Goal: Task Accomplishment & Management: Use online tool/utility

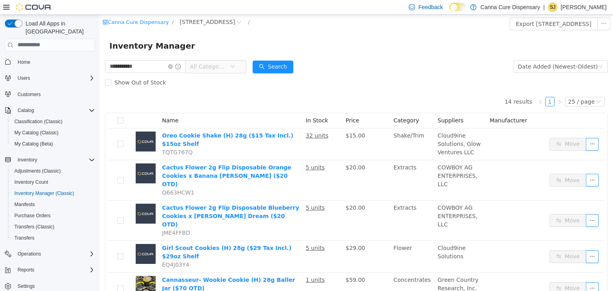
type input "**********"
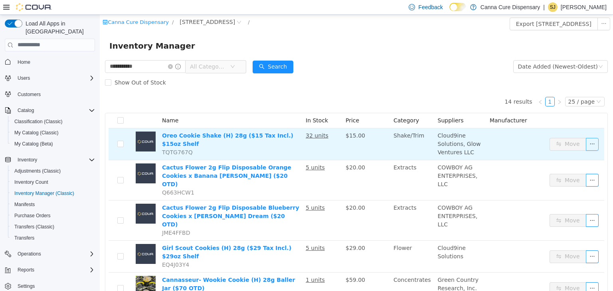
click at [586, 145] on button "button" at bounding box center [592, 144] width 13 height 13
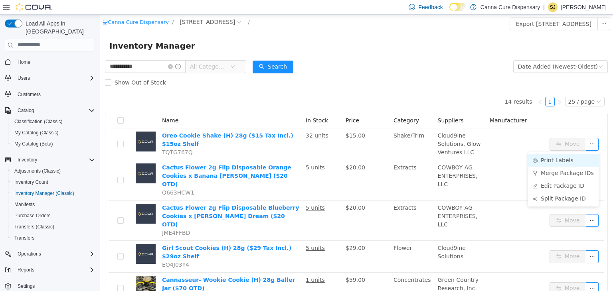
click at [556, 163] on li "Print Labels" at bounding box center [563, 160] width 71 height 13
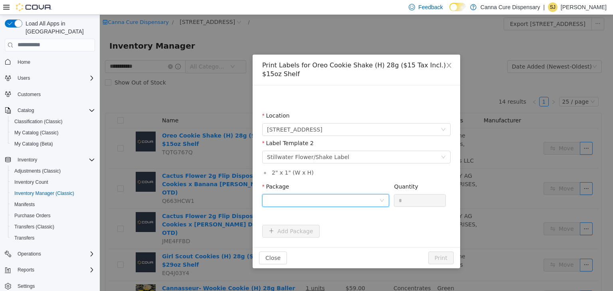
click at [284, 198] on div at bounding box center [323, 200] width 112 height 12
click at [286, 231] on strong "1A40E01000048CB000000226" at bounding box center [314, 229] width 94 height 6
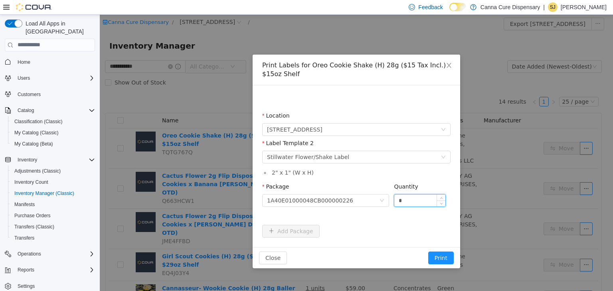
click at [420, 203] on input "*" at bounding box center [419, 200] width 51 height 12
type input "**"
click at [431, 257] on button "Print" at bounding box center [441, 257] width 26 height 13
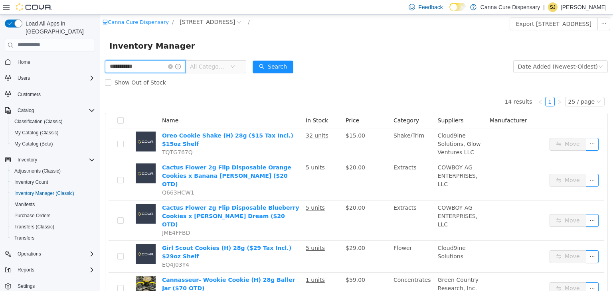
click at [177, 69] on input "**********" at bounding box center [145, 66] width 81 height 13
type input "*"
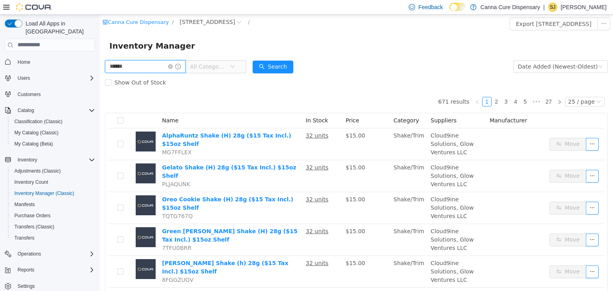
type input "******"
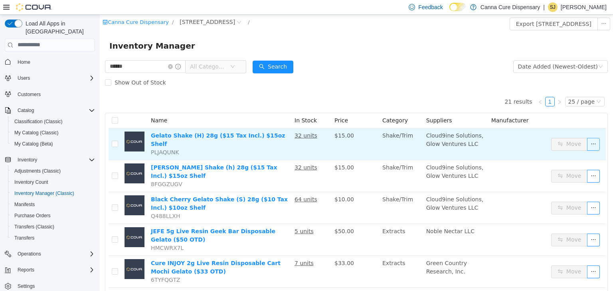
click at [589, 149] on button "button" at bounding box center [593, 144] width 13 height 13
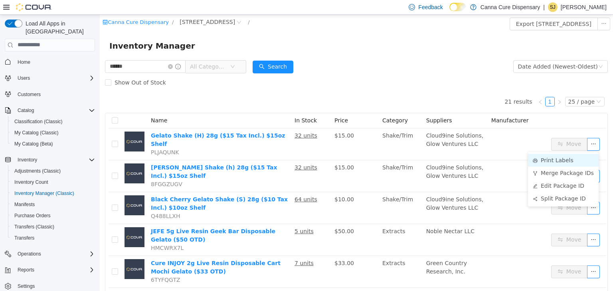
click at [573, 160] on li "Print Labels" at bounding box center [563, 160] width 71 height 13
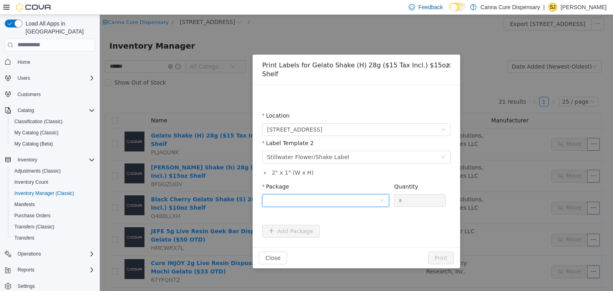
click at [319, 194] on div at bounding box center [323, 200] width 112 height 12
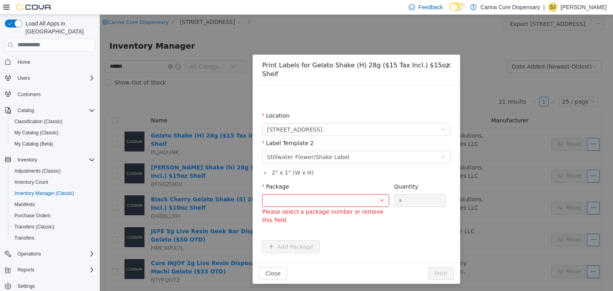
click at [329, 198] on div "Package Please select a package number or remove this field." at bounding box center [325, 203] width 127 height 43
click at [378, 194] on div at bounding box center [323, 200] width 112 height 12
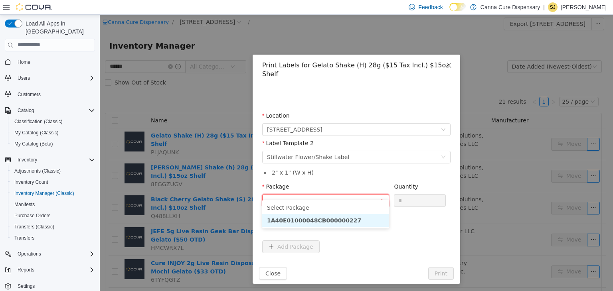
click at [340, 219] on strong "1A40E01000048CB000000227" at bounding box center [314, 220] width 94 height 6
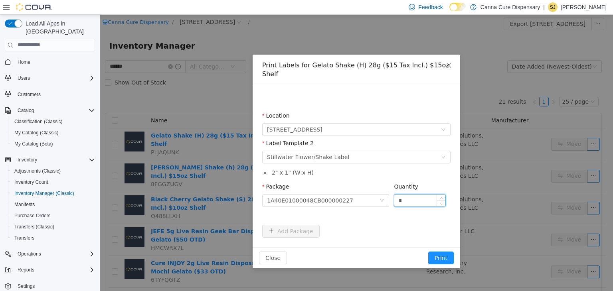
click at [401, 194] on input "*" at bounding box center [419, 200] width 51 height 12
type input "**"
click at [441, 251] on button "Print" at bounding box center [441, 257] width 26 height 13
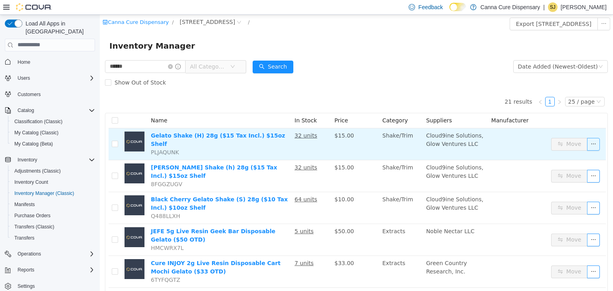
click at [587, 146] on button "button" at bounding box center [593, 144] width 13 height 13
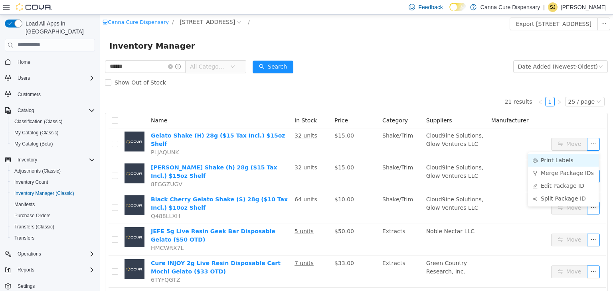
click at [571, 159] on li "Print Labels" at bounding box center [563, 160] width 71 height 13
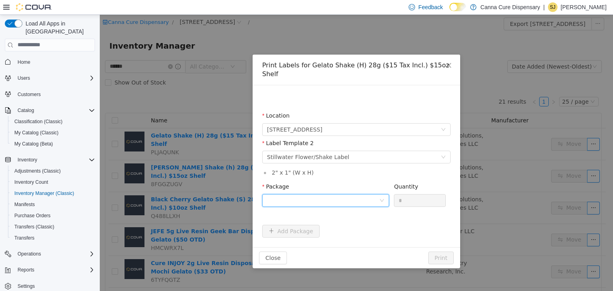
click at [338, 194] on div at bounding box center [323, 200] width 112 height 12
click at [335, 218] on strong "1A40E01000048CB000000227" at bounding box center [314, 220] width 94 height 6
click at [418, 195] on input "*" at bounding box center [419, 200] width 51 height 12
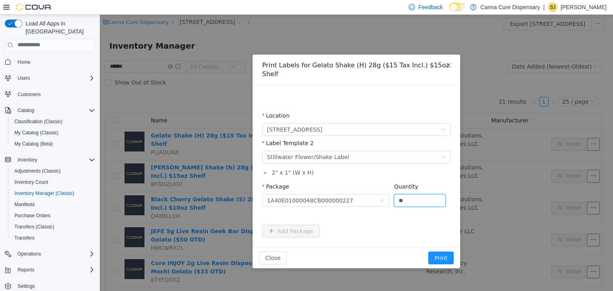
type input "**"
click at [428, 251] on button "Print" at bounding box center [441, 257] width 26 height 13
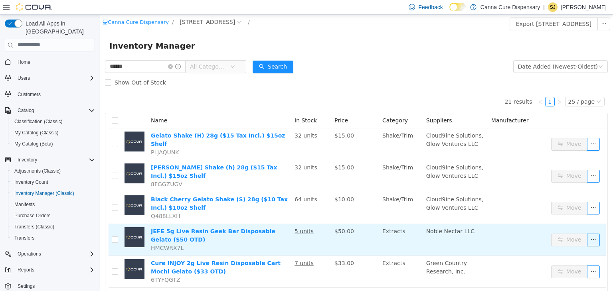
scroll to position [21, 0]
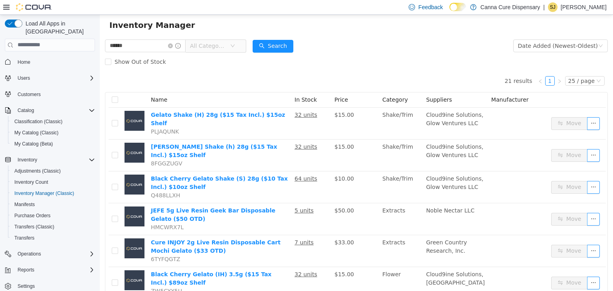
click at [336, 38] on form "****** All Categories Date Added (Newest-Oldest) Search Show Out of Stock" at bounding box center [356, 54] width 503 height 32
click at [174, 46] on input "******" at bounding box center [145, 45] width 81 height 13
click at [173, 45] on icon "icon: close-circle" at bounding box center [170, 45] width 5 height 5
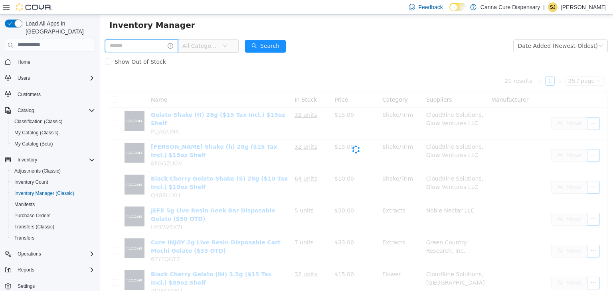
click at [164, 43] on input "text" at bounding box center [141, 45] width 73 height 13
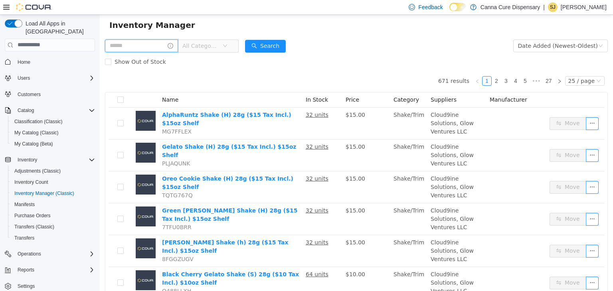
drag, startPoint x: 164, startPoint y: 43, endPoint x: 166, endPoint y: 50, distance: 7.5
click at [166, 50] on input "text" at bounding box center [141, 45] width 73 height 13
type input "*********"
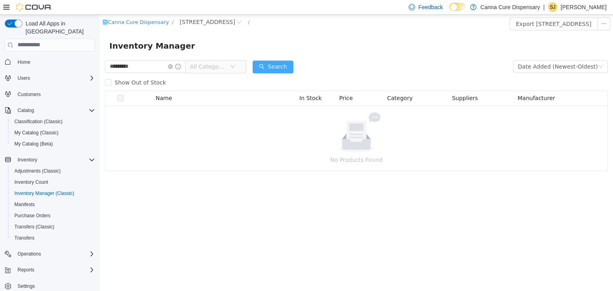
click at [277, 68] on button "Search" at bounding box center [273, 66] width 41 height 13
click at [173, 64] on icon "icon: close-circle" at bounding box center [170, 66] width 5 height 5
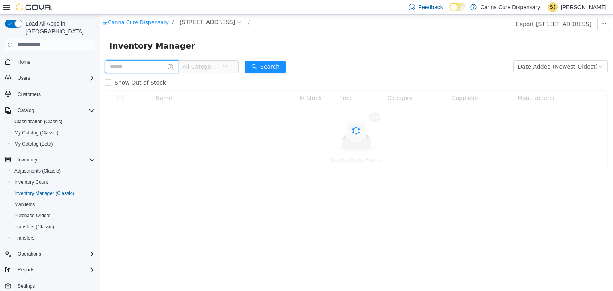
click at [163, 65] on input "text" at bounding box center [141, 66] width 73 height 13
type input "*"
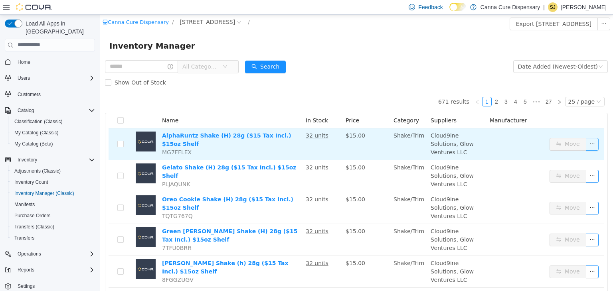
click at [586, 141] on button "button" at bounding box center [592, 144] width 13 height 13
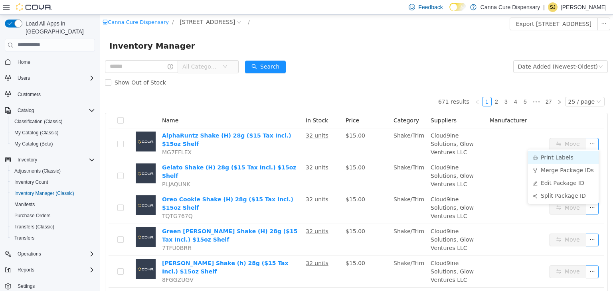
click at [571, 154] on li "Print Labels" at bounding box center [563, 157] width 71 height 13
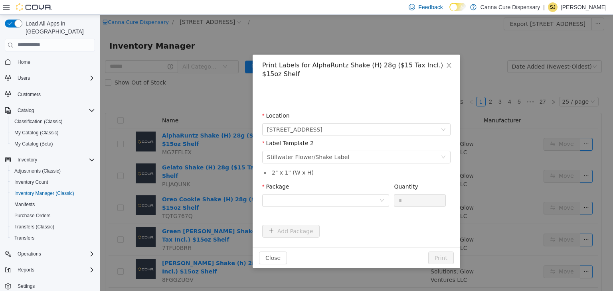
click at [336, 207] on div "Package" at bounding box center [325, 196] width 127 height 28
click at [338, 204] on div at bounding box center [323, 200] width 112 height 12
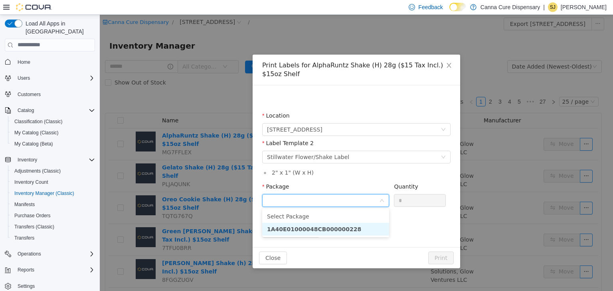
click at [335, 228] on strong "1A40E01000048CB000000228" at bounding box center [314, 229] width 94 height 6
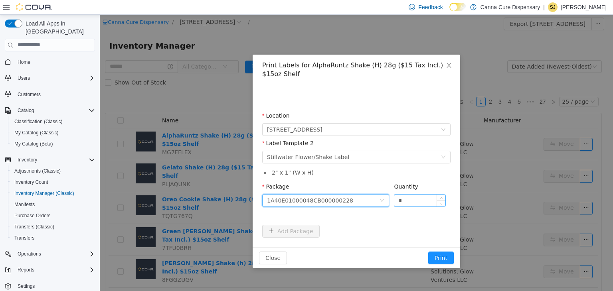
click at [415, 202] on input "*" at bounding box center [419, 200] width 51 height 12
type input "**"
click at [428, 251] on button "Print" at bounding box center [441, 257] width 26 height 13
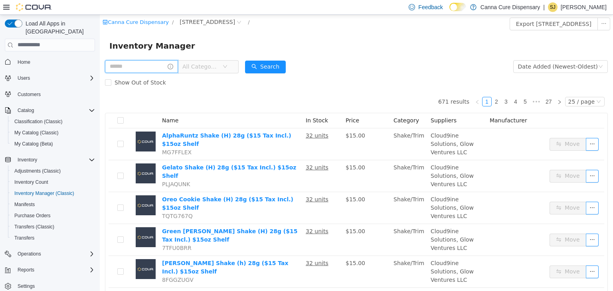
click at [162, 65] on input "text" at bounding box center [141, 66] width 73 height 13
type input "**********"
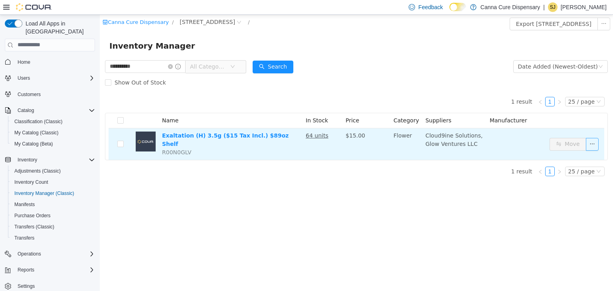
click at [594, 140] on button "button" at bounding box center [592, 144] width 13 height 13
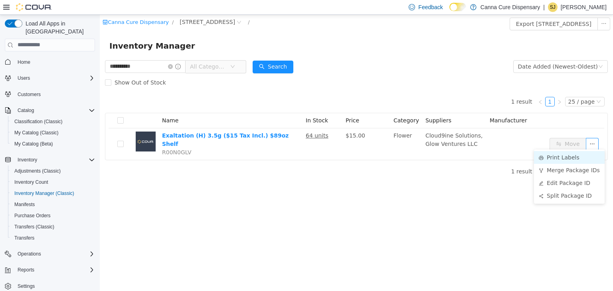
click at [578, 154] on li "Print Labels" at bounding box center [569, 157] width 71 height 13
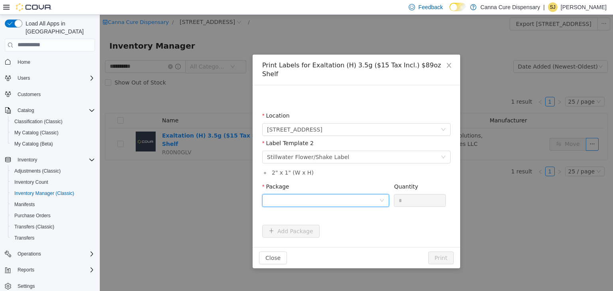
click at [350, 194] on div at bounding box center [323, 200] width 112 height 12
click at [334, 218] on strong "1A40E01000048CB000000230" at bounding box center [314, 220] width 94 height 6
click at [412, 194] on input "*" at bounding box center [419, 200] width 51 height 12
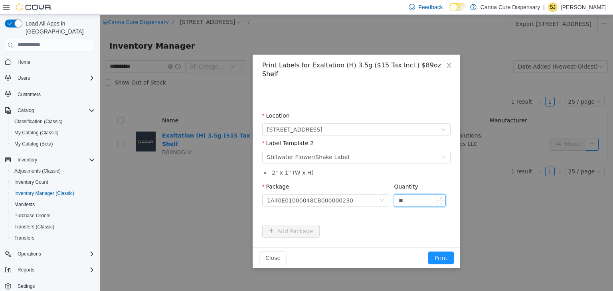
type input "**"
click at [428, 251] on button "Print" at bounding box center [441, 257] width 26 height 13
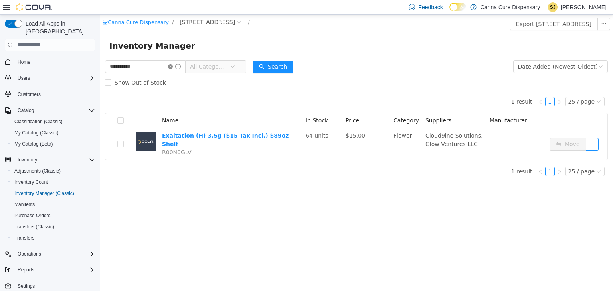
click at [173, 65] on icon "icon: close-circle" at bounding box center [170, 66] width 5 height 5
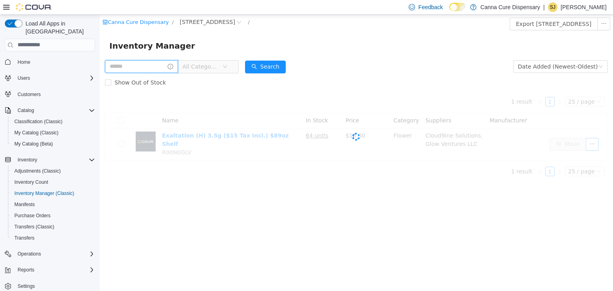
click at [163, 66] on input "text" at bounding box center [141, 66] width 73 height 13
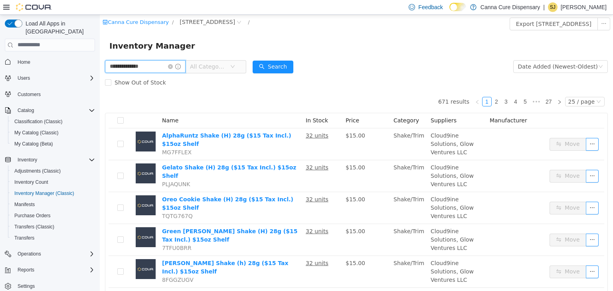
type input "**********"
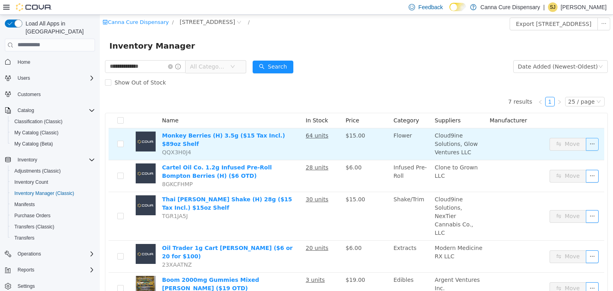
click at [586, 149] on button "button" at bounding box center [592, 144] width 13 height 13
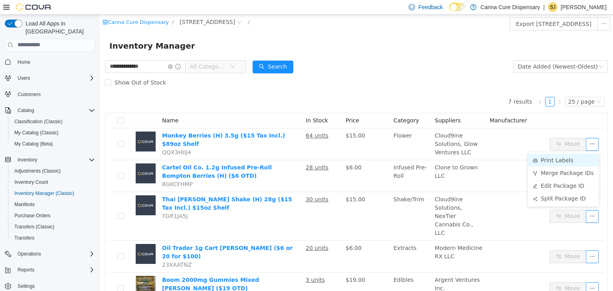
click at [571, 156] on li "Print Labels" at bounding box center [563, 160] width 71 height 13
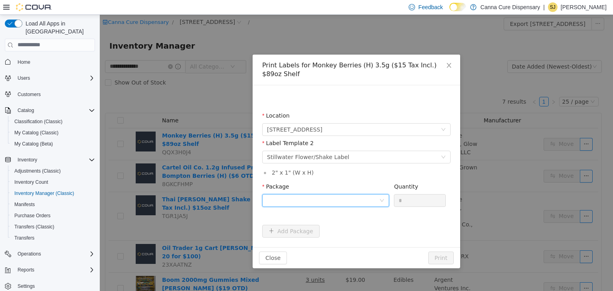
click at [324, 204] on div at bounding box center [323, 200] width 112 height 12
click at [322, 227] on strong "1A40E01000048CB000000232" at bounding box center [314, 229] width 94 height 6
click at [412, 201] on input "*" at bounding box center [419, 200] width 51 height 12
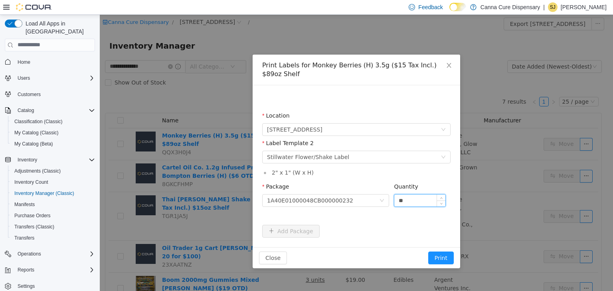
type input "**"
click at [428, 251] on button "Print" at bounding box center [441, 257] width 26 height 13
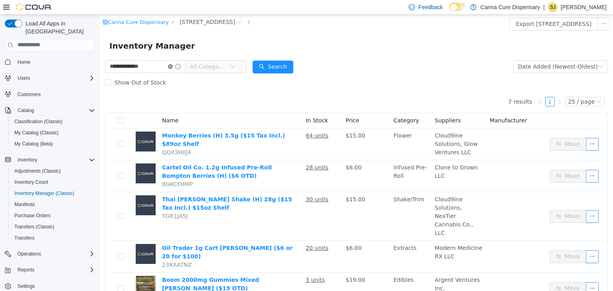
click at [173, 68] on icon "icon: close-circle" at bounding box center [170, 66] width 5 height 5
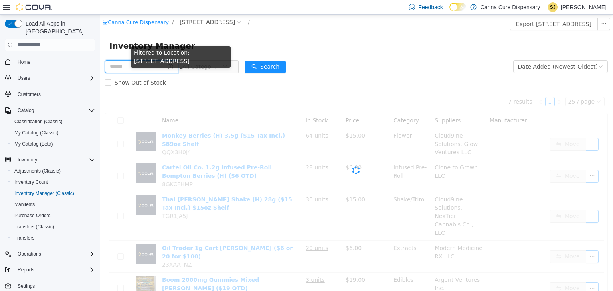
click at [165, 68] on input "text" at bounding box center [141, 66] width 73 height 13
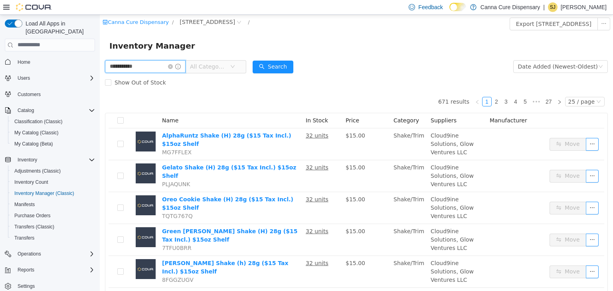
type input "**********"
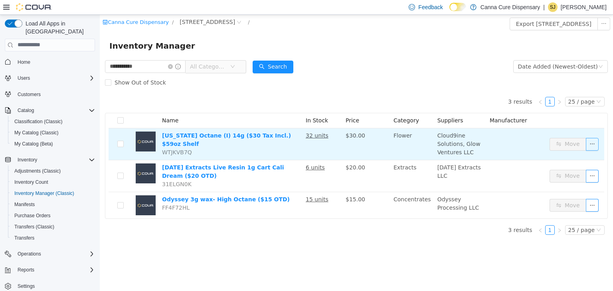
click at [591, 144] on button "button" at bounding box center [592, 144] width 13 height 13
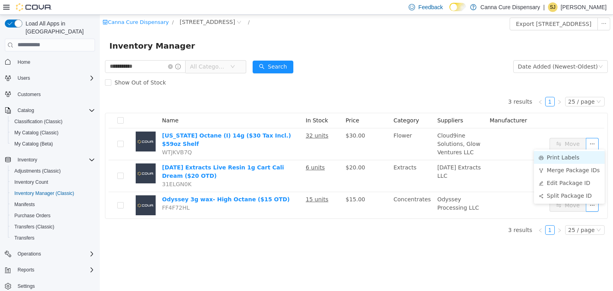
click at [571, 153] on li "Print Labels" at bounding box center [569, 157] width 71 height 13
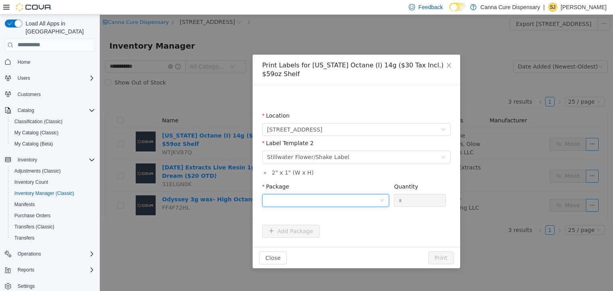
click at [318, 199] on div at bounding box center [323, 200] width 112 height 12
click at [338, 226] on strong "1A40E01000048CB000000229" at bounding box center [314, 229] width 94 height 6
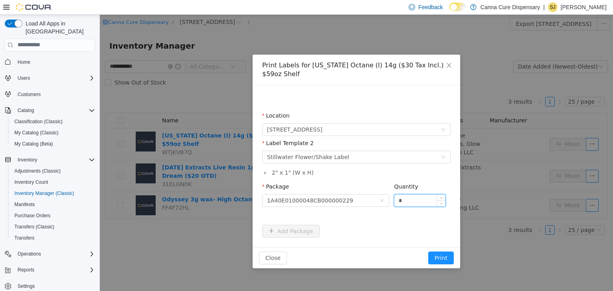
click at [420, 196] on input "*" at bounding box center [419, 200] width 51 height 12
type input "**"
click at [428, 251] on button "Print" at bounding box center [441, 257] width 26 height 13
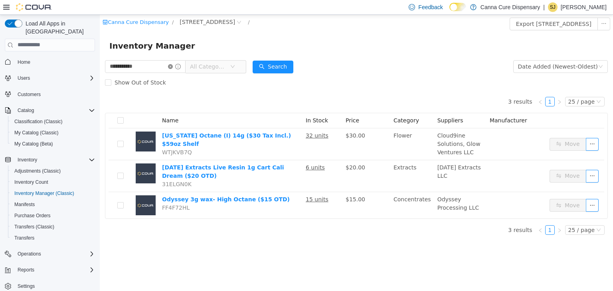
click at [173, 68] on icon "icon: close-circle" at bounding box center [170, 66] width 5 height 5
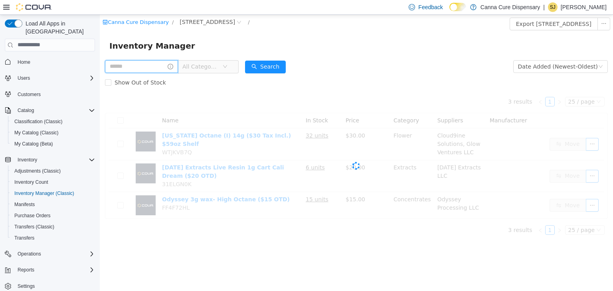
click at [165, 66] on input "text" at bounding box center [141, 66] width 73 height 13
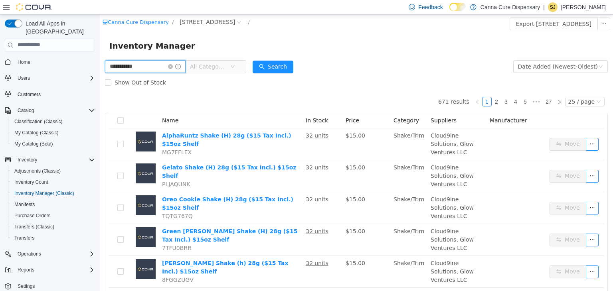
type input "**********"
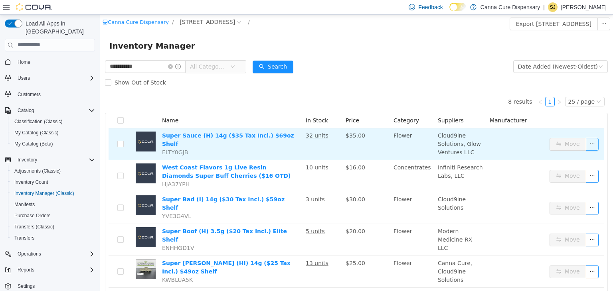
click at [586, 143] on button "button" at bounding box center [592, 144] width 13 height 13
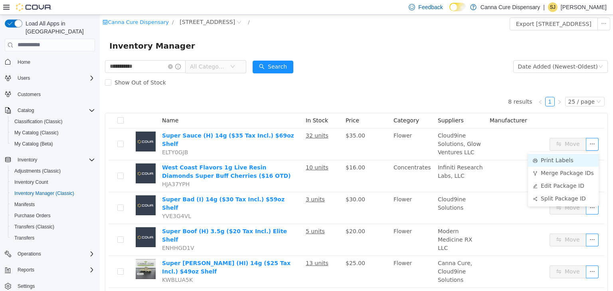
click at [552, 166] on li "Print Labels" at bounding box center [563, 160] width 71 height 13
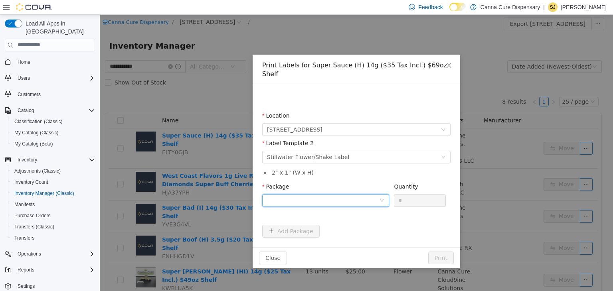
click at [370, 197] on div at bounding box center [323, 200] width 112 height 12
click at [345, 218] on li "1A40E010000106D000009622" at bounding box center [325, 220] width 127 height 13
click at [406, 194] on input "*" at bounding box center [419, 200] width 51 height 12
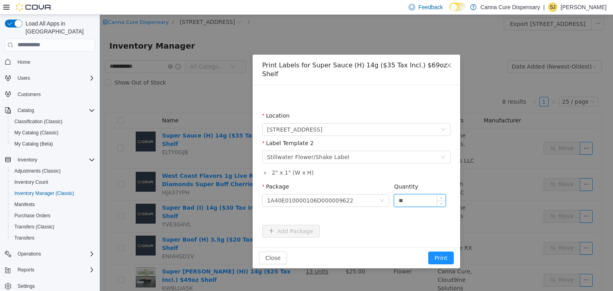
type input "**"
click at [428, 251] on button "Print" at bounding box center [441, 257] width 26 height 13
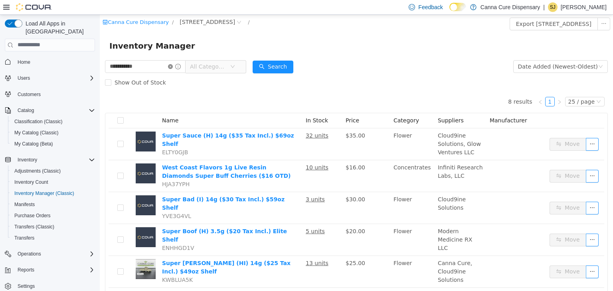
click at [173, 66] on icon "icon: close-circle" at bounding box center [170, 66] width 5 height 5
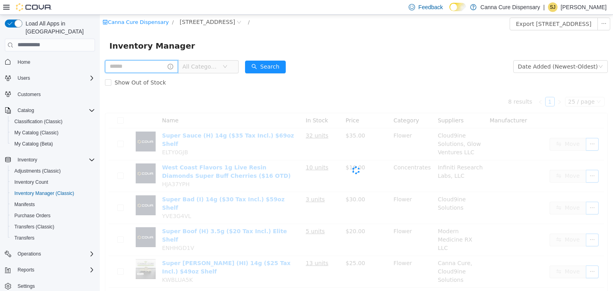
click at [165, 68] on input "text" at bounding box center [141, 66] width 73 height 13
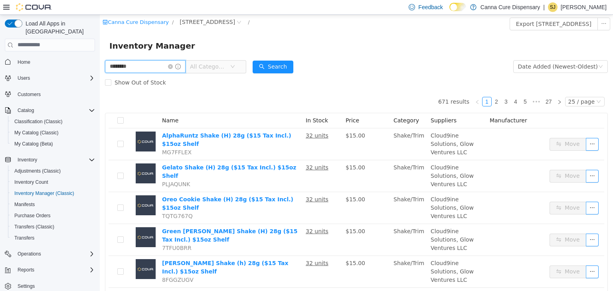
type input "********"
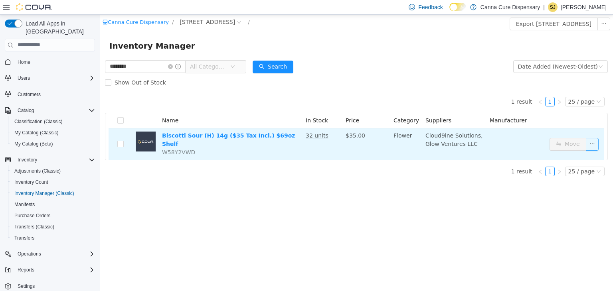
click at [593, 140] on button "button" at bounding box center [592, 144] width 13 height 13
click at [592, 138] on button "button" at bounding box center [592, 144] width 13 height 13
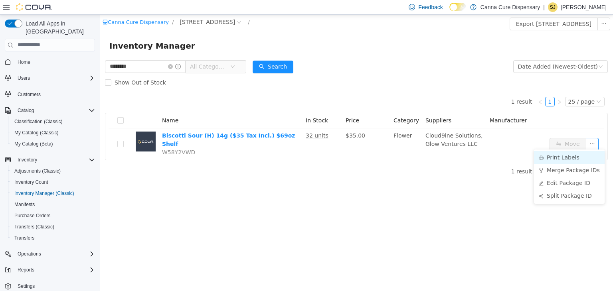
click at [571, 154] on li "Print Labels" at bounding box center [569, 157] width 71 height 13
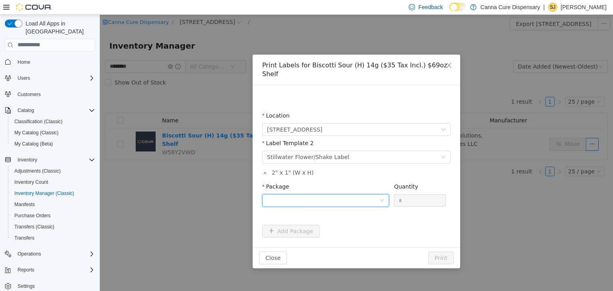
click at [350, 194] on div at bounding box center [323, 200] width 112 height 12
click at [360, 219] on li "1A40E010000106D000009624" at bounding box center [325, 220] width 127 height 13
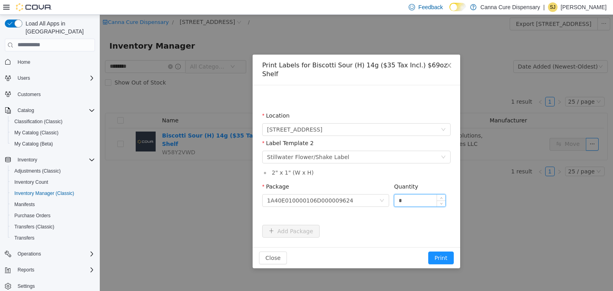
click at [413, 196] on input "*" at bounding box center [419, 200] width 51 height 12
type input "**"
click at [428, 251] on button "Print" at bounding box center [441, 257] width 26 height 13
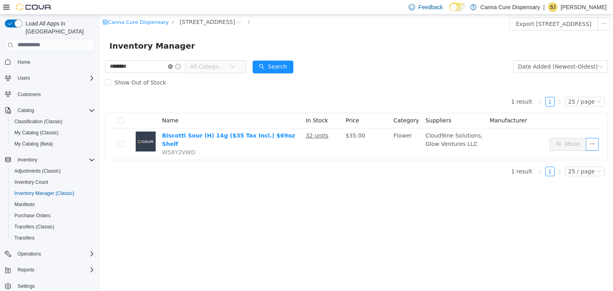
click at [173, 66] on icon "icon: close-circle" at bounding box center [170, 66] width 5 height 5
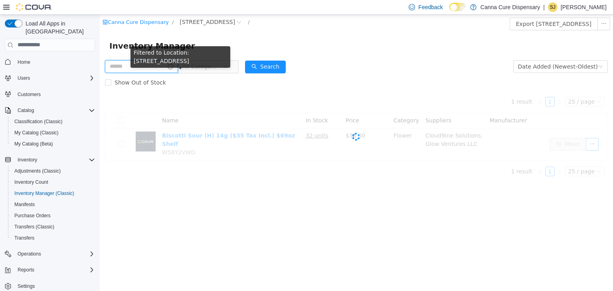
click at [158, 65] on input "text" at bounding box center [141, 66] width 73 height 13
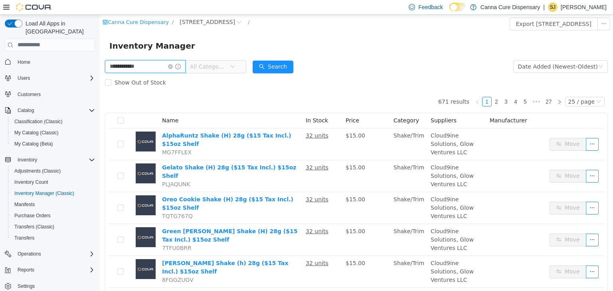
type input "**********"
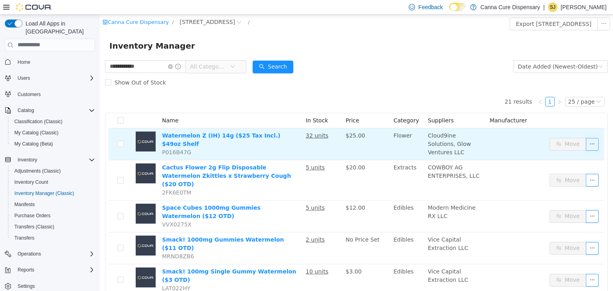
click at [586, 144] on button "button" at bounding box center [592, 144] width 13 height 13
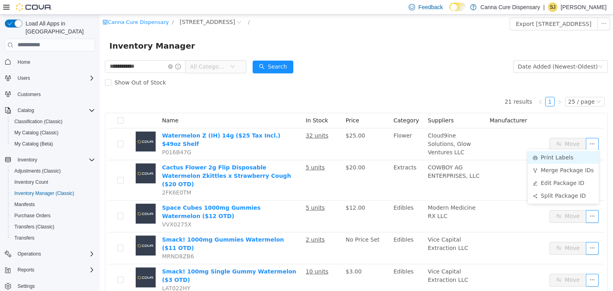
click at [567, 156] on li "Print Labels" at bounding box center [563, 157] width 71 height 13
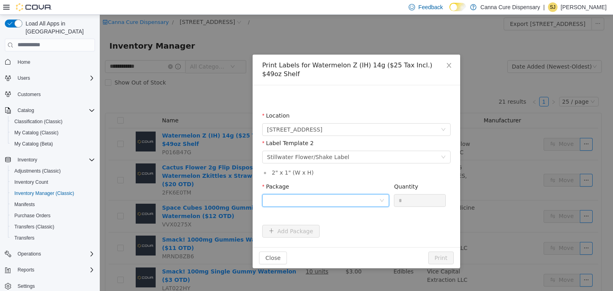
click at [328, 200] on div at bounding box center [323, 200] width 112 height 12
click at [345, 237] on div "Location [STREET_ADDRESS] Label Template 2 Please select a label template Still…" at bounding box center [356, 166] width 207 height 162
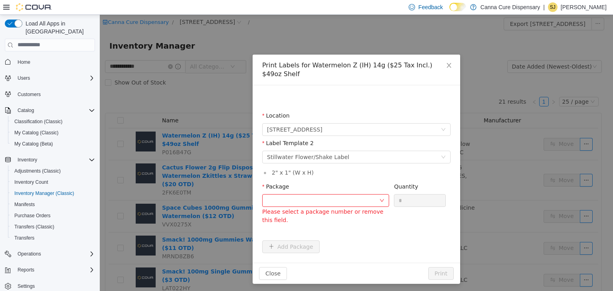
click at [352, 207] on div "Please select a package number or remove this field." at bounding box center [325, 208] width 127 height 28
click at [352, 205] on div at bounding box center [323, 200] width 112 height 12
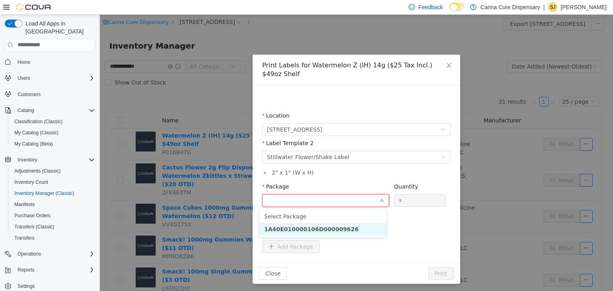
click at [355, 230] on li "1A40E010000106D000009626" at bounding box center [322, 229] width 127 height 13
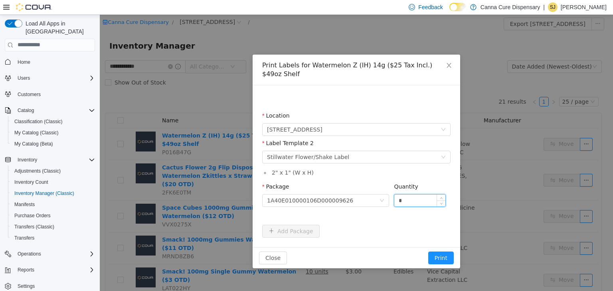
click at [410, 203] on input "*" at bounding box center [419, 200] width 51 height 12
type input "**"
click at [428, 251] on button "Print" at bounding box center [441, 257] width 26 height 13
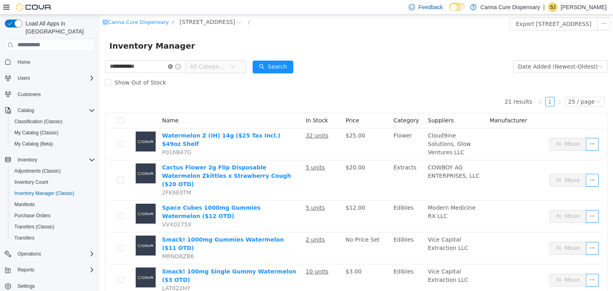
click at [173, 68] on icon "icon: close-circle" at bounding box center [170, 66] width 5 height 5
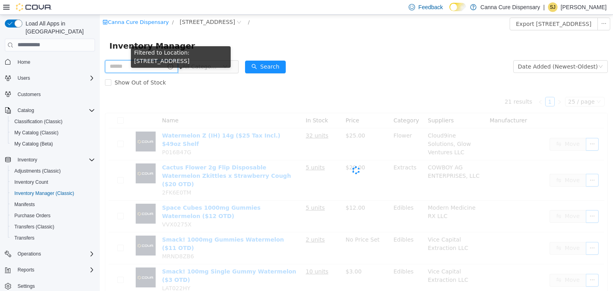
click at [165, 67] on input "text" at bounding box center [141, 66] width 73 height 13
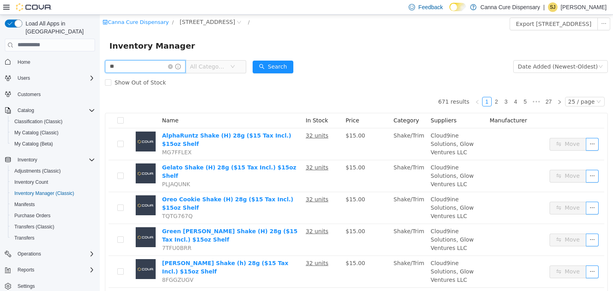
type input "*"
click at [158, 70] on input "text" at bounding box center [141, 66] width 73 height 13
type input "*****"
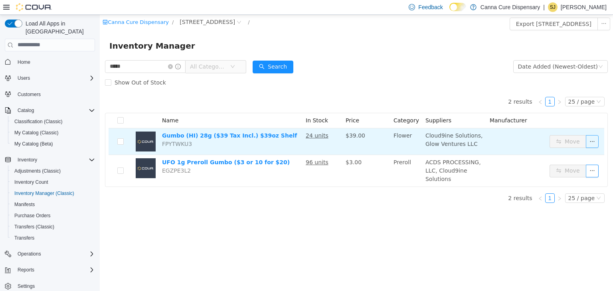
click at [594, 140] on button "button" at bounding box center [592, 141] width 13 height 13
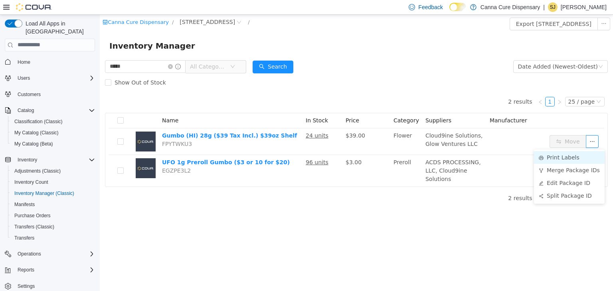
click at [567, 157] on li "Print Labels" at bounding box center [569, 157] width 71 height 13
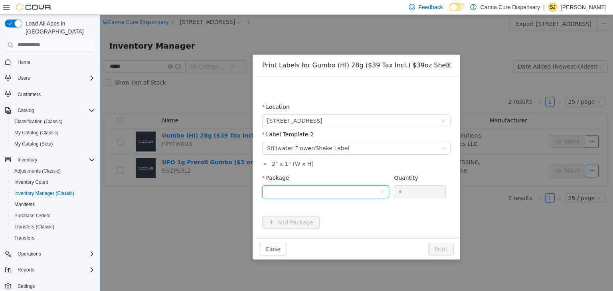
click at [361, 188] on div at bounding box center [323, 192] width 112 height 12
click at [340, 224] on li "1A40E010000106D000009556" at bounding box center [325, 220] width 127 height 13
click at [406, 194] on input "*" at bounding box center [419, 192] width 51 height 12
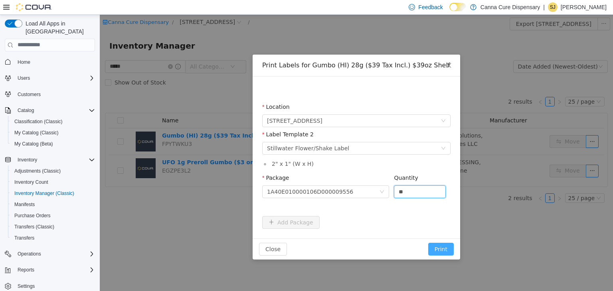
type input "**"
click at [448, 248] on button "Print" at bounding box center [441, 249] width 26 height 13
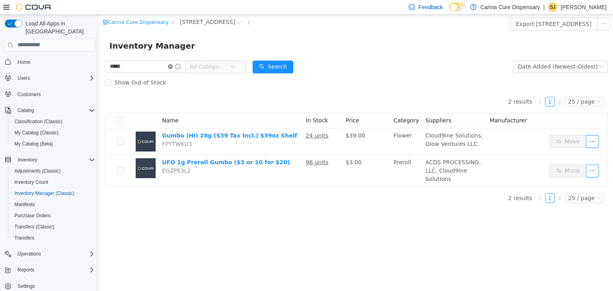
click at [173, 65] on icon "icon: close-circle" at bounding box center [170, 66] width 5 height 5
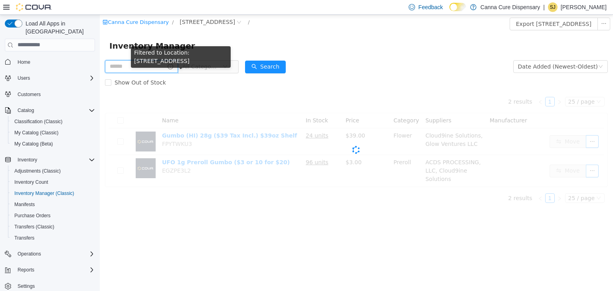
click at [163, 65] on input "text" at bounding box center [141, 66] width 73 height 13
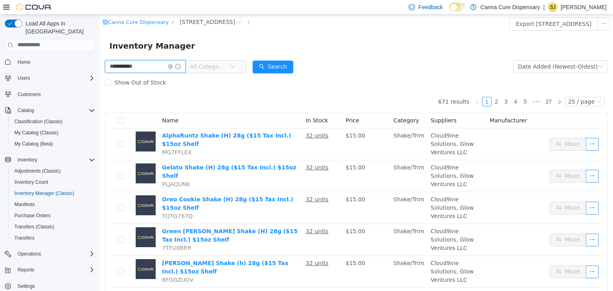
type input "**********"
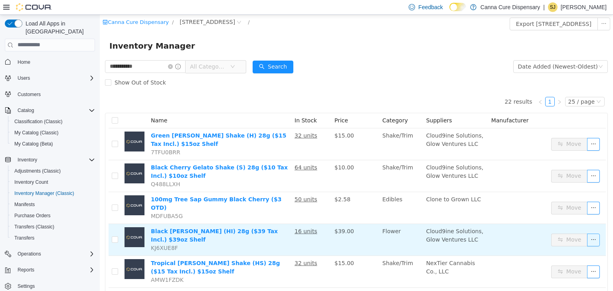
click at [589, 236] on button "button" at bounding box center [593, 239] width 13 height 13
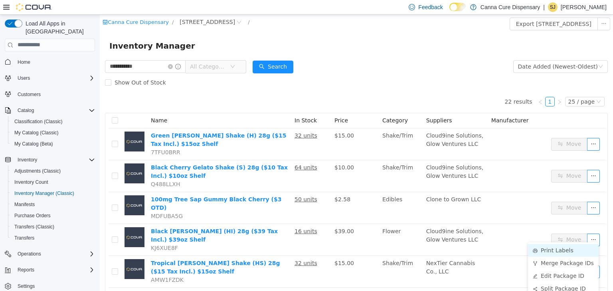
click at [571, 248] on li "Print Labels" at bounding box center [563, 250] width 71 height 13
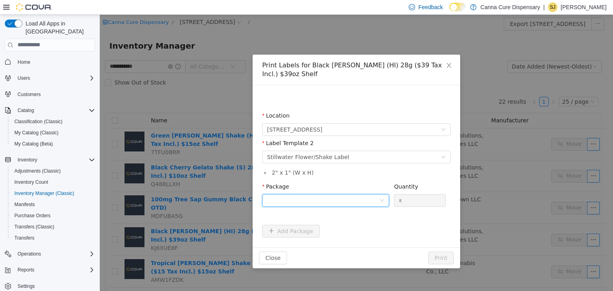
click at [310, 197] on div at bounding box center [323, 200] width 112 height 12
click at [315, 223] on strong "1A40E010000106D000009557" at bounding box center [314, 220] width 95 height 6
click at [410, 194] on input "*" at bounding box center [419, 200] width 51 height 12
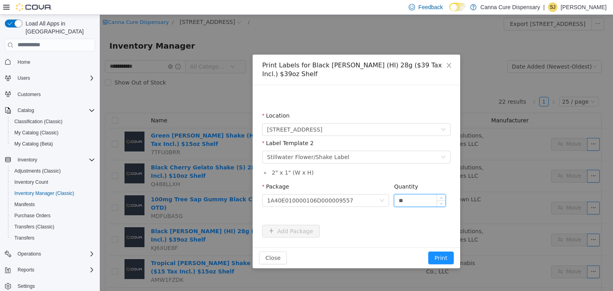
type input "**"
click at [428, 251] on button "Print" at bounding box center [441, 257] width 26 height 13
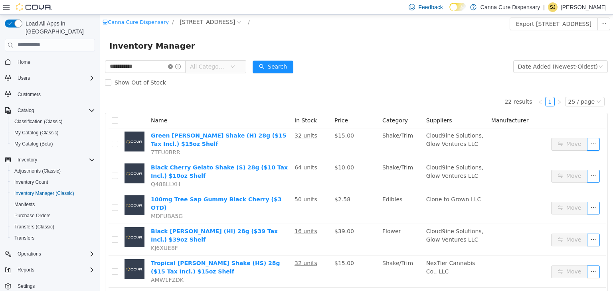
click at [173, 69] on icon "icon: close-circle" at bounding box center [170, 66] width 5 height 5
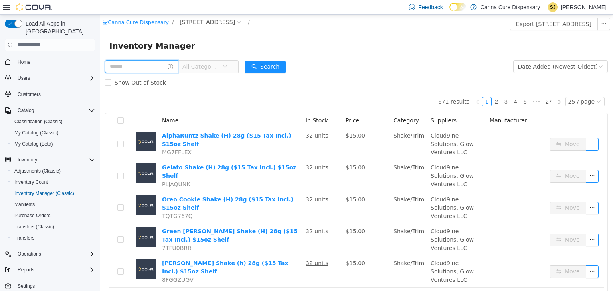
click at [166, 69] on input "text" at bounding box center [141, 66] width 73 height 13
type input "*********"
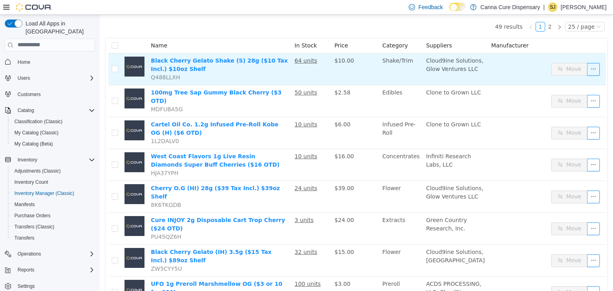
scroll to position [81, 0]
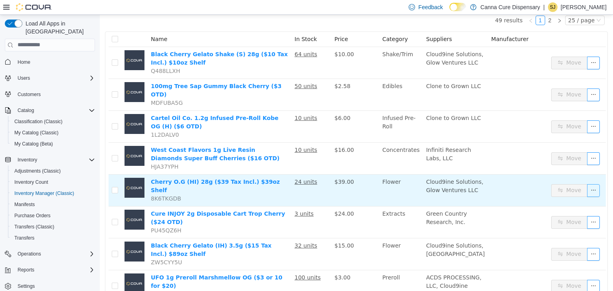
click at [590, 184] on button "button" at bounding box center [593, 190] width 13 height 13
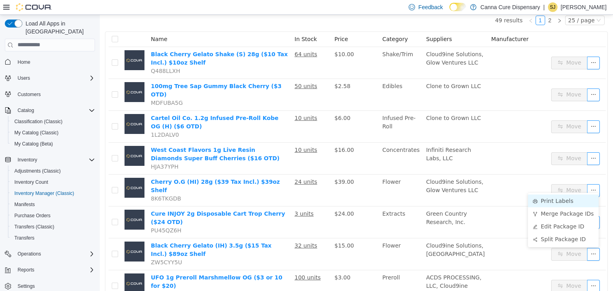
click at [563, 198] on li "Print Labels" at bounding box center [563, 200] width 71 height 13
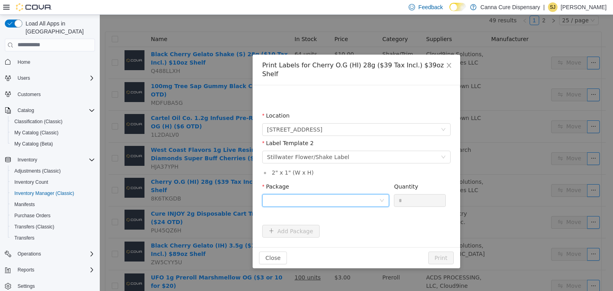
click at [383, 198] on icon "icon: down" at bounding box center [381, 200] width 5 height 5
click at [366, 218] on li "1A40E010000106D000009555" at bounding box center [325, 220] width 127 height 13
click at [413, 199] on div "Quantity *" at bounding box center [420, 196] width 52 height 28
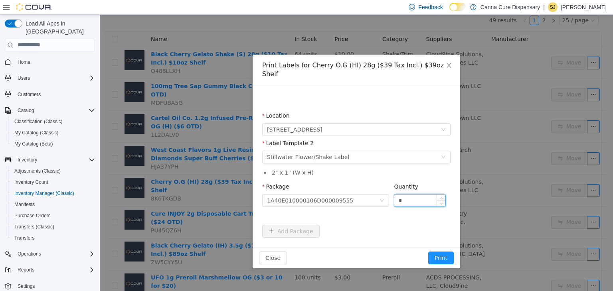
click at [411, 194] on input "*" at bounding box center [419, 200] width 51 height 12
type input "**"
click at [428, 251] on button "Print" at bounding box center [441, 257] width 26 height 13
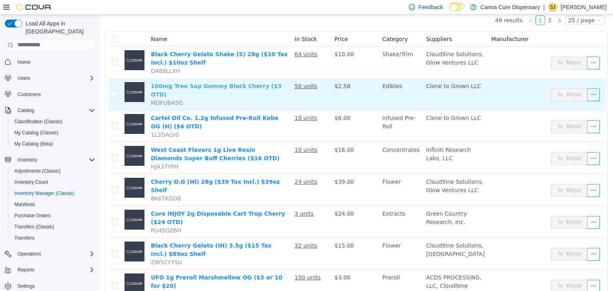
scroll to position [0, 0]
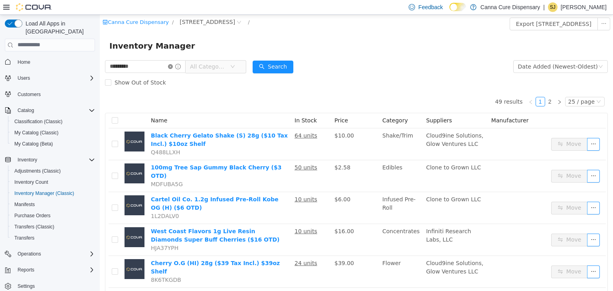
click at [173, 64] on icon "icon: close-circle" at bounding box center [170, 66] width 5 height 5
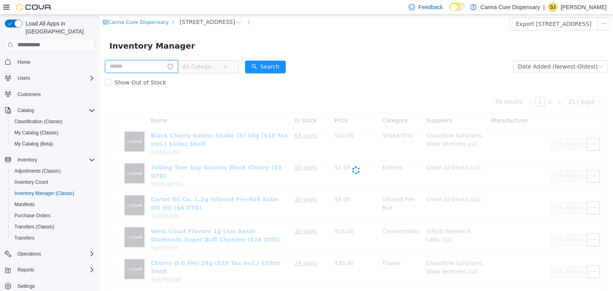
click at [164, 63] on input "text" at bounding box center [141, 66] width 73 height 13
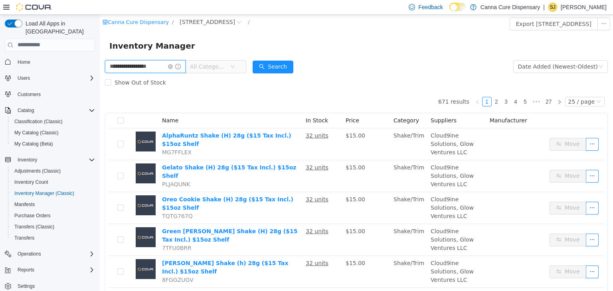
type input "**********"
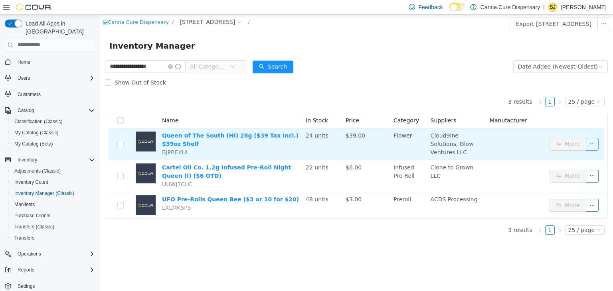
click at [595, 144] on button "button" at bounding box center [592, 144] width 13 height 13
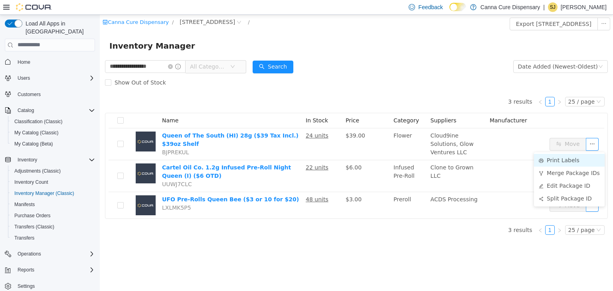
click at [578, 154] on li "Print Labels" at bounding box center [569, 160] width 71 height 13
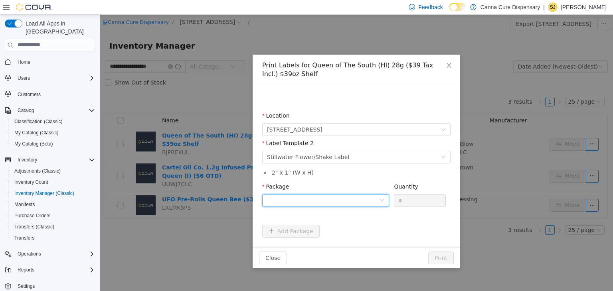
click at [343, 197] on div at bounding box center [323, 200] width 112 height 12
click at [341, 231] on strong "1A40E010000106D000009558" at bounding box center [314, 229] width 95 height 6
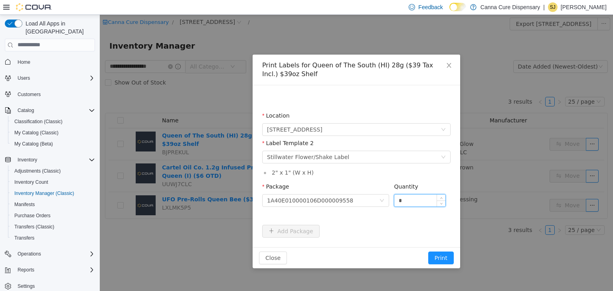
click at [425, 199] on input "*" at bounding box center [419, 200] width 51 height 12
type input "**"
click at [428, 251] on button "Print" at bounding box center [441, 257] width 26 height 13
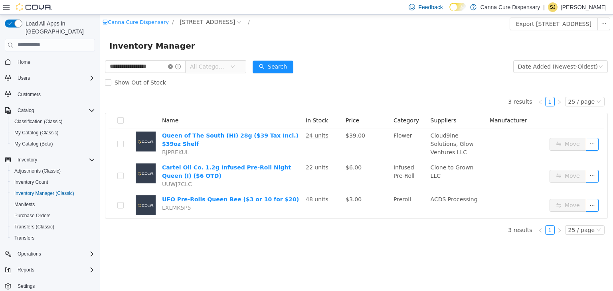
click at [173, 68] on icon "icon: close-circle" at bounding box center [170, 66] width 5 height 5
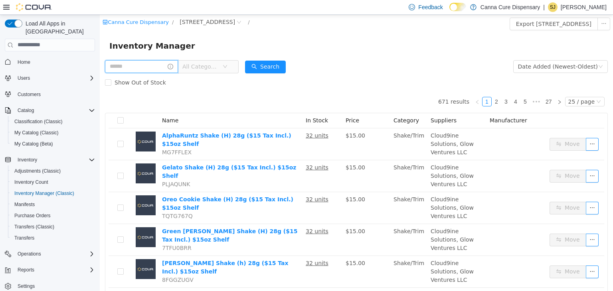
click at [165, 69] on input "text" at bounding box center [141, 66] width 73 height 13
